Goal: Task Accomplishment & Management: Manage account settings

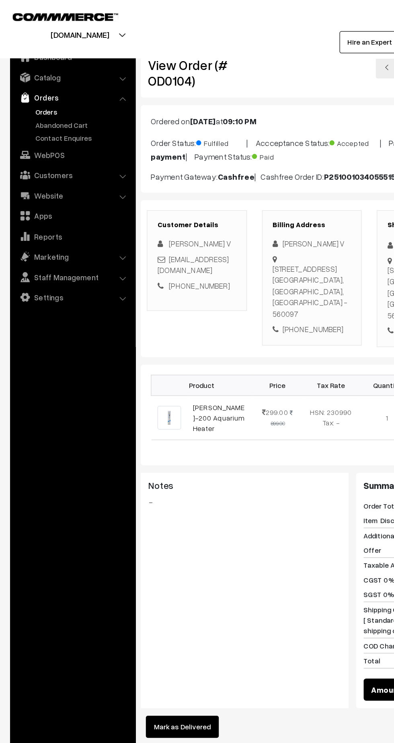
click at [38, 97] on link "Abandoned Cart" at bounding box center [66, 100] width 80 height 8
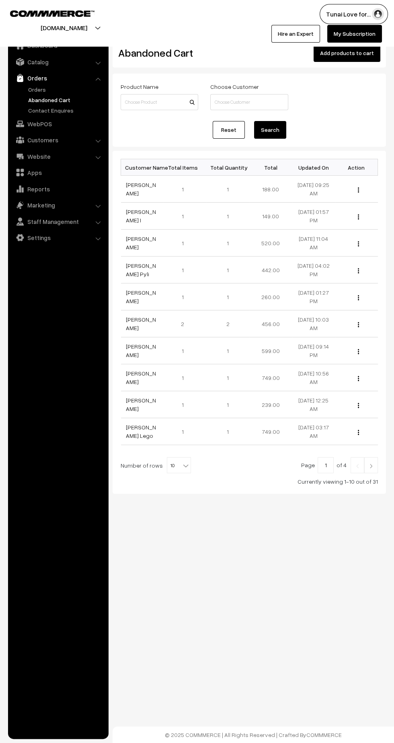
click at [39, 96] on link "Abandoned Cart" at bounding box center [66, 100] width 80 height 8
click at [36, 99] on link "Abandoned Cart" at bounding box center [66, 100] width 80 height 8
click at [35, 89] on link "Orders" at bounding box center [66, 89] width 80 height 8
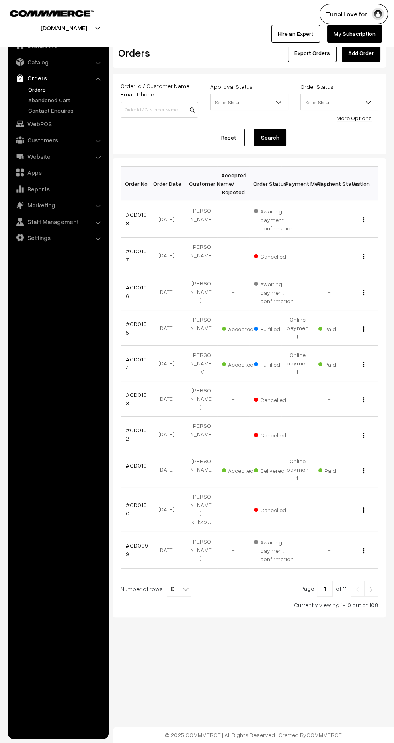
click at [138, 462] on link "#OD0101" at bounding box center [136, 469] width 21 height 15
